Goal: Navigation & Orientation: Find specific page/section

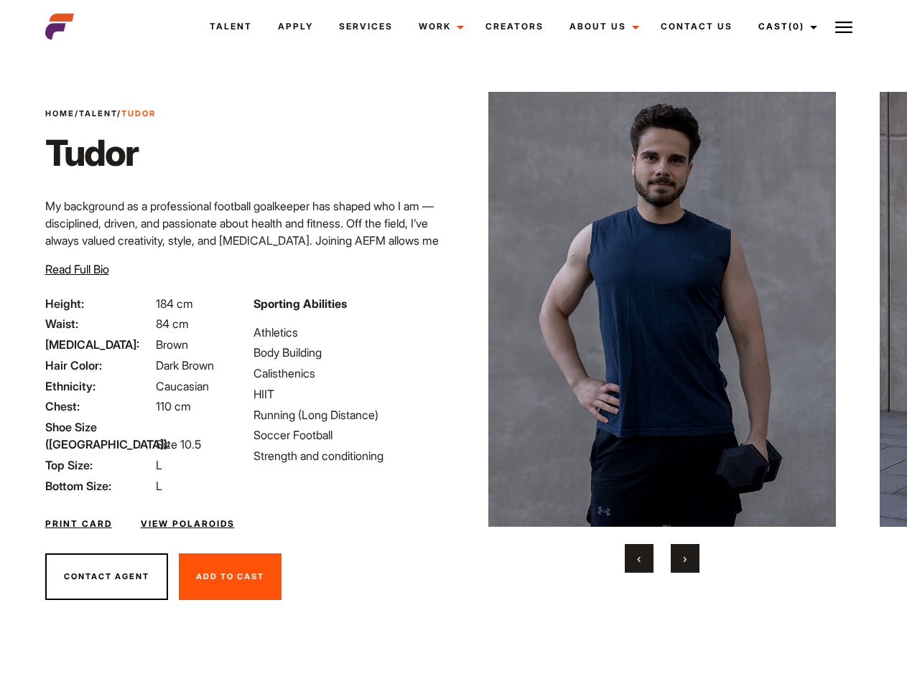
click at [784, 27] on link "Cast (0)" at bounding box center [786, 26] width 80 height 39
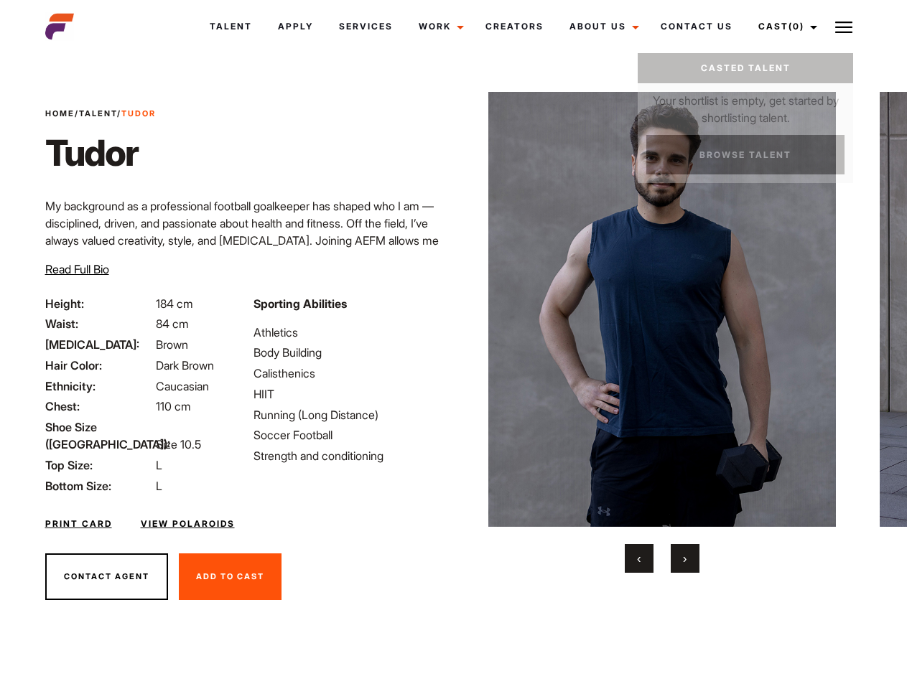
click at [844, 27] on img at bounding box center [843, 27] width 17 height 17
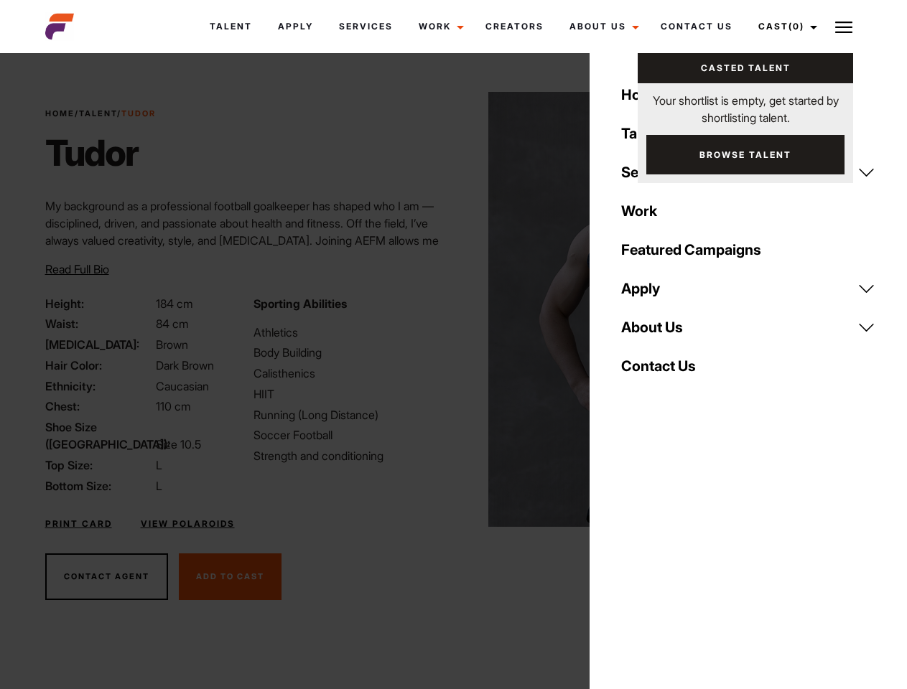
click at [661, 333] on img at bounding box center [662, 309] width 348 height 435
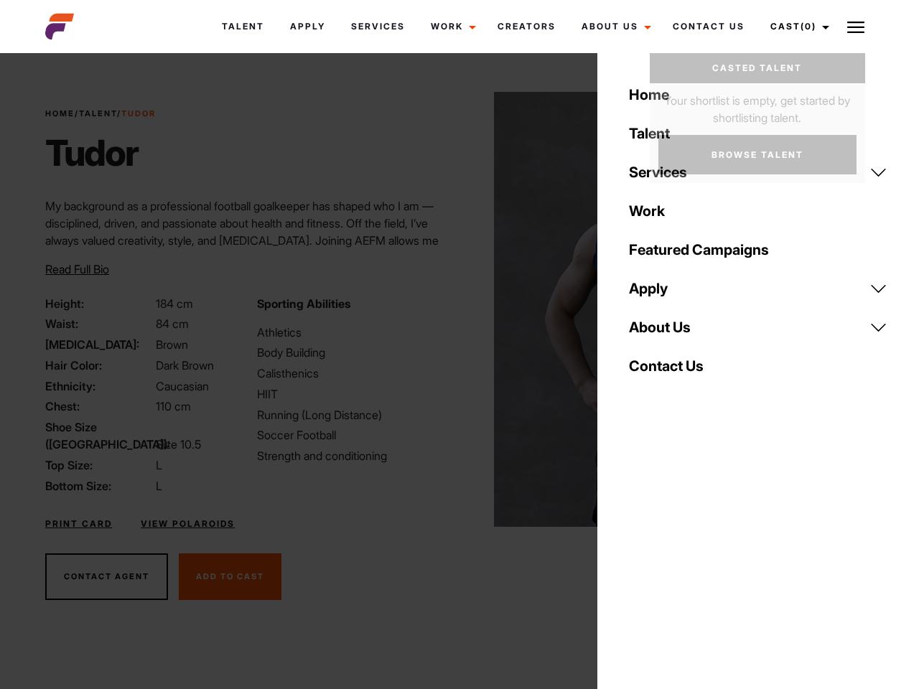
click at [453, 310] on div "Sporting Abilities Athletics Body Building Calisthenics HIIT Running (Long Dist…" at bounding box center [354, 395] width 211 height 200
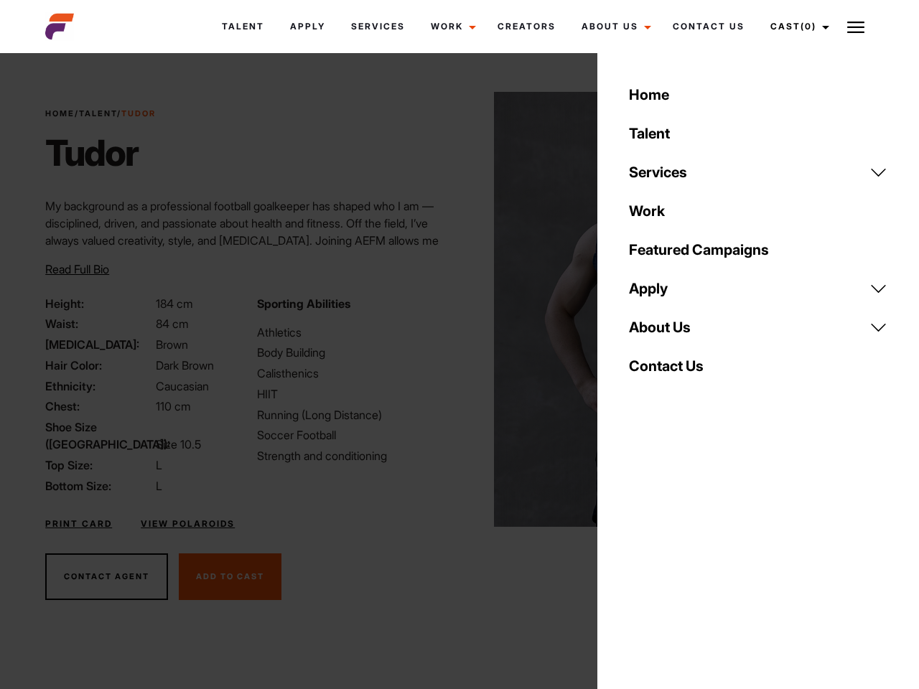
click at [639, 559] on div "Home Talent Services Talent Casting Photography Videography Creative Hair and M…" at bounding box center [759, 344] width 322 height 689
click at [685, 559] on div "Home Talent Services Talent Casting Photography Videography Creative Hair and M…" at bounding box center [759, 344] width 322 height 689
